Goal: Transaction & Acquisition: Purchase product/service

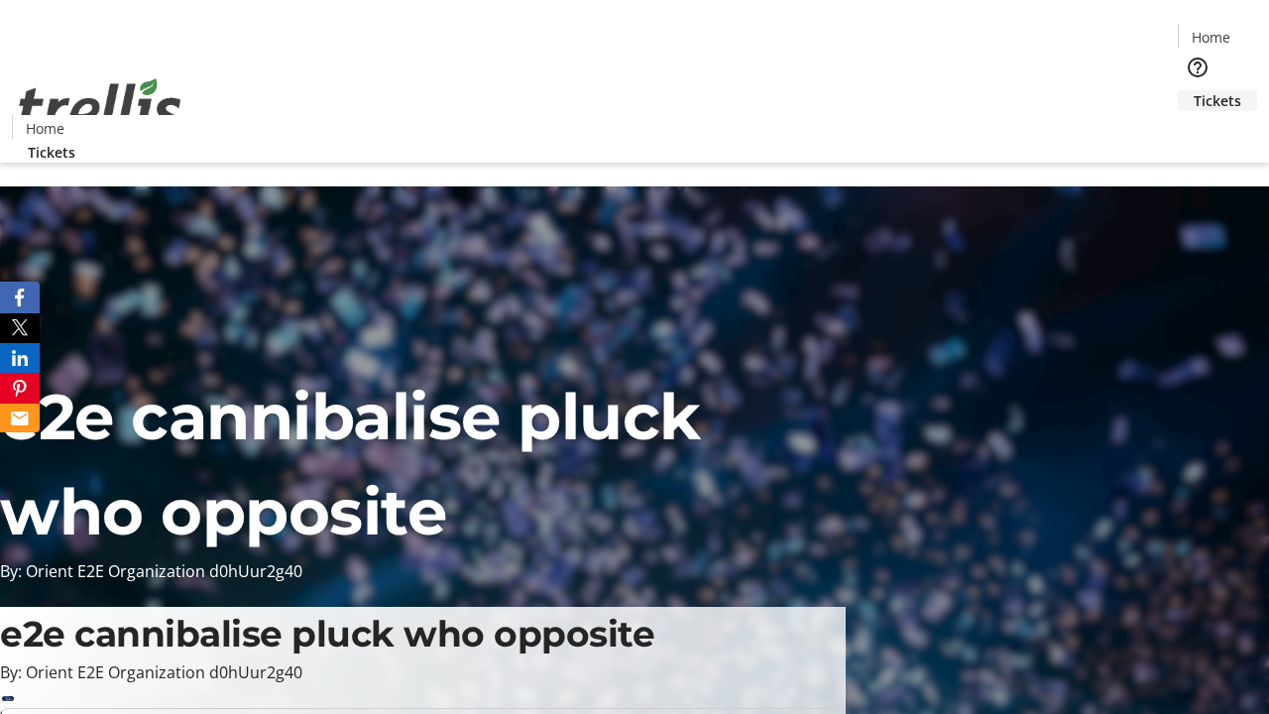
click at [1194, 90] on span "Tickets" at bounding box center [1218, 100] width 48 height 21
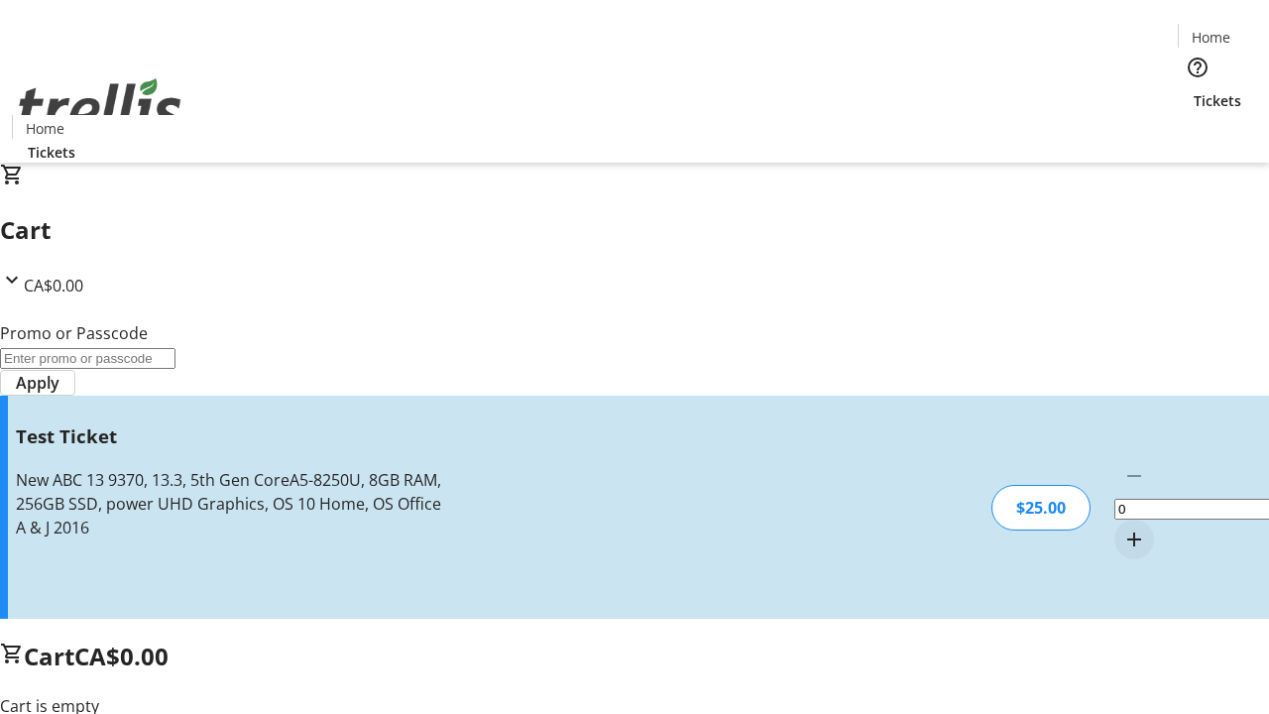
click at [1122, 527] on mat-icon "Increment by one" at bounding box center [1134, 539] width 24 height 24
type input "1"
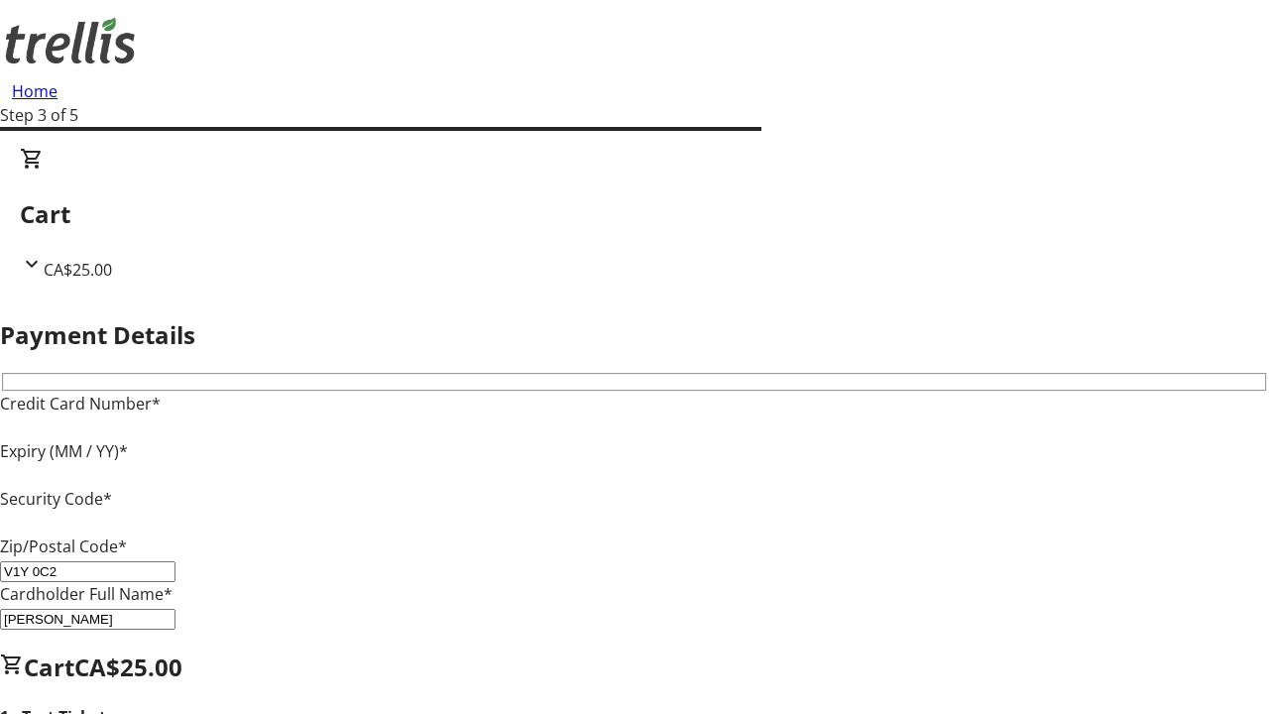
type input "V1Y 0C2"
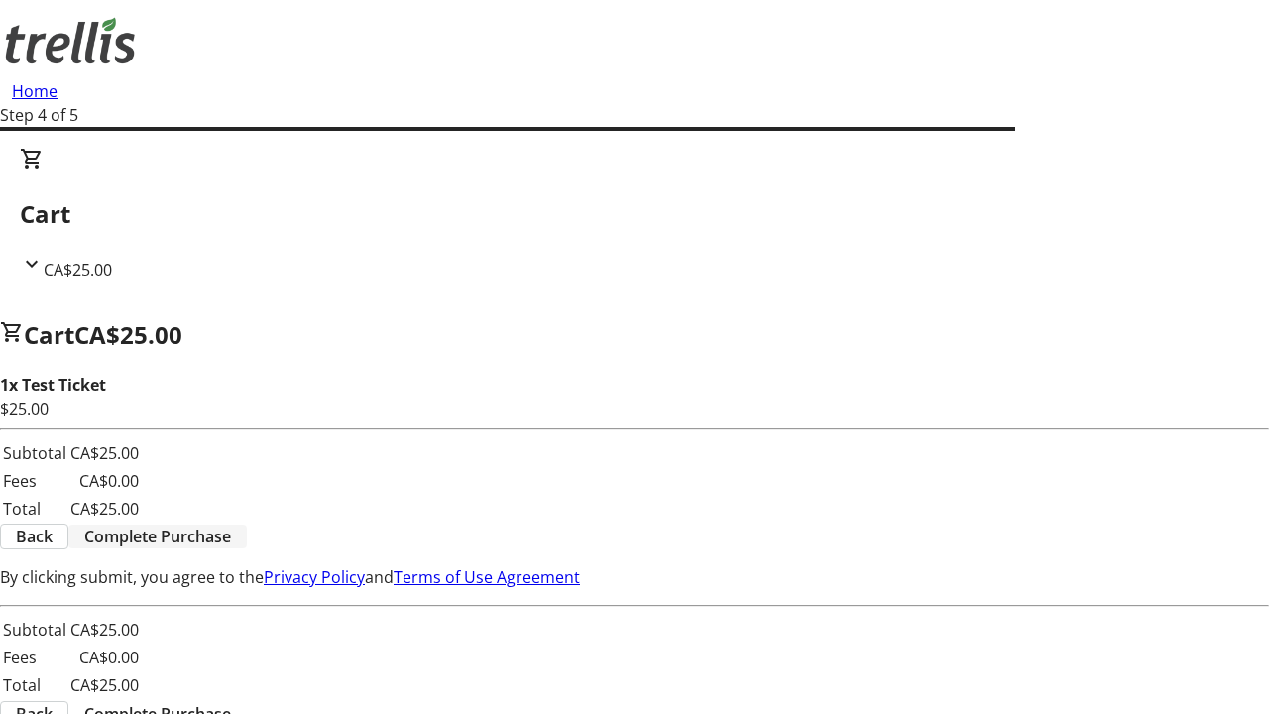
click at [231, 524] on span "Complete Purchase" at bounding box center [157, 536] width 147 height 24
